Goal: Task Accomplishment & Management: Manage account settings

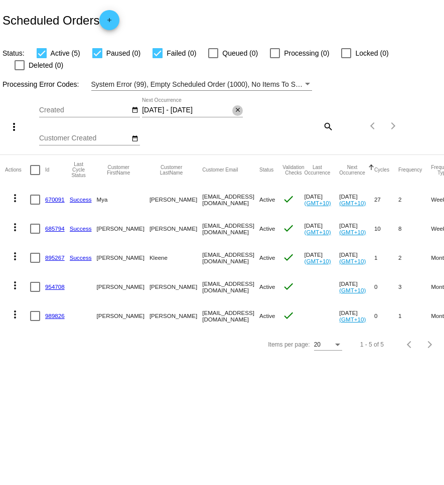
click at [237, 106] on mat-icon "close" at bounding box center [237, 110] width 7 height 8
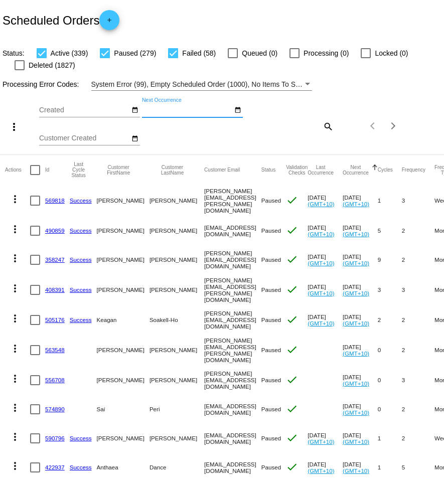
click at [328, 127] on mat-icon "search" at bounding box center [327, 126] width 12 height 16
click at [307, 127] on input "Search" at bounding box center [297, 124] width 74 height 8
paste input "[EMAIL_ADDRESS][DOMAIN_NAME]"
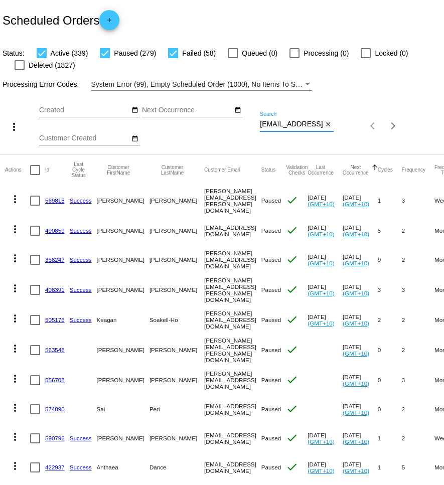
scroll to position [0, 17]
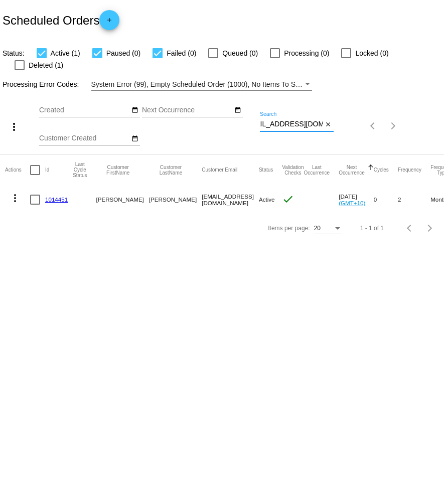
type input "[EMAIL_ADDRESS][DOMAIN_NAME]"
click at [13, 192] on mat-icon "more_vert" at bounding box center [15, 198] width 12 height 12
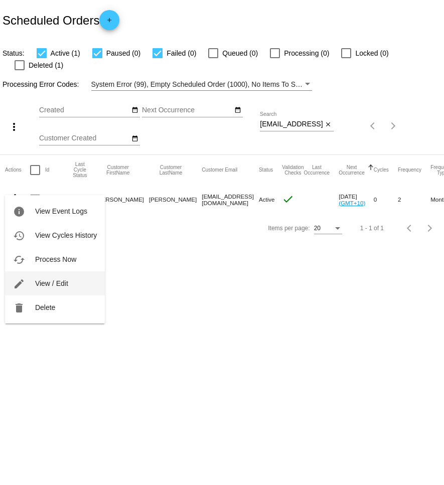
click at [62, 284] on span "View / Edit" at bounding box center [51, 283] width 33 height 8
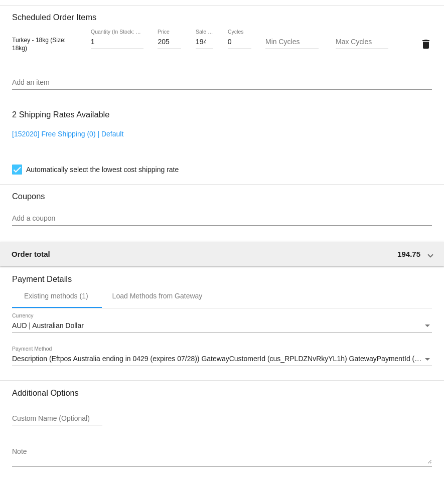
scroll to position [669, 0]
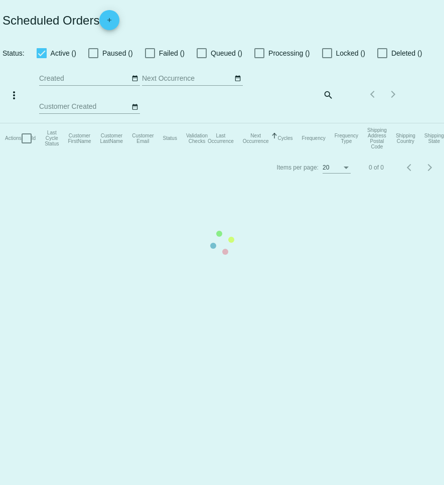
checkbox input "true"
